Goal: Task Accomplishment & Management: Manage account settings

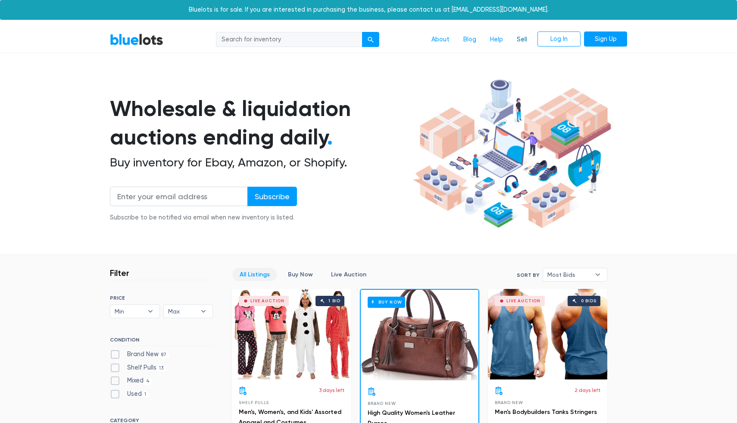
click at [518, 37] on link "Sell" at bounding box center [522, 39] width 24 height 16
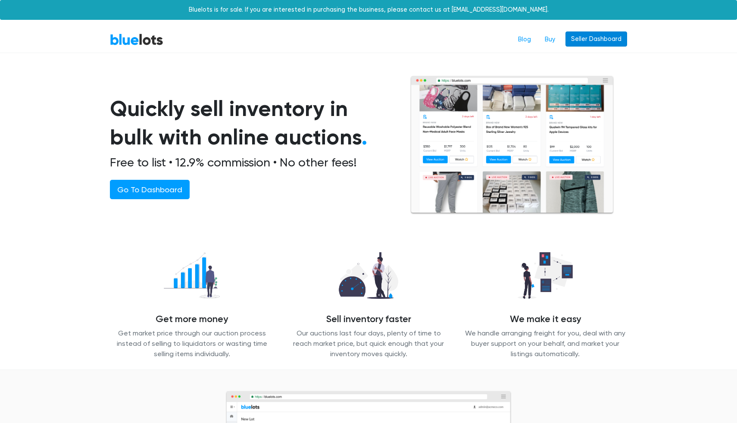
click at [591, 42] on link "Seller Dashboard" at bounding box center [596, 39] width 62 height 16
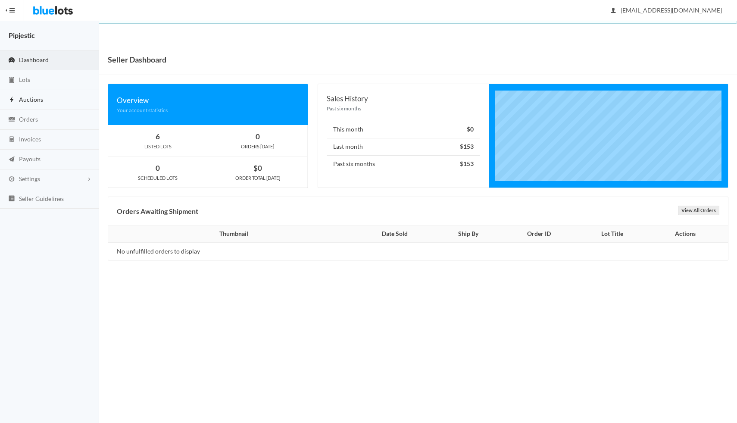
click at [49, 98] on link "Auctions" at bounding box center [49, 100] width 99 height 20
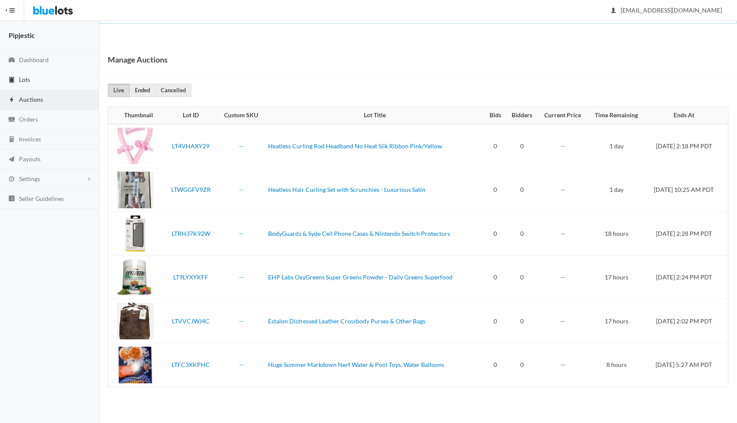
click at [38, 84] on link "Lots" at bounding box center [49, 80] width 99 height 20
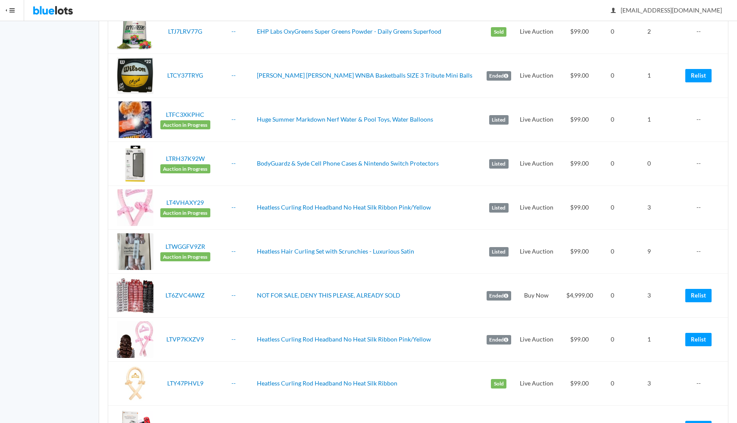
scroll to position [280, 0]
